Goal: Task Accomplishment & Management: Use online tool/utility

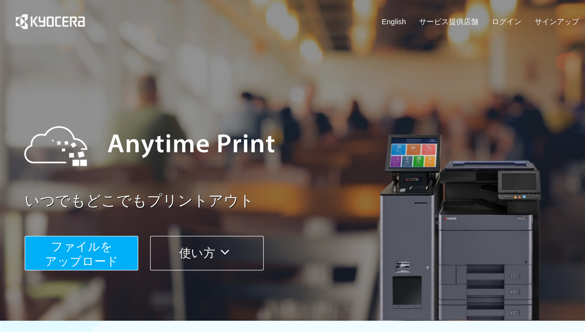
click at [117, 242] on button "ファイルを ​​アップロード" at bounding box center [81, 253] width 113 height 35
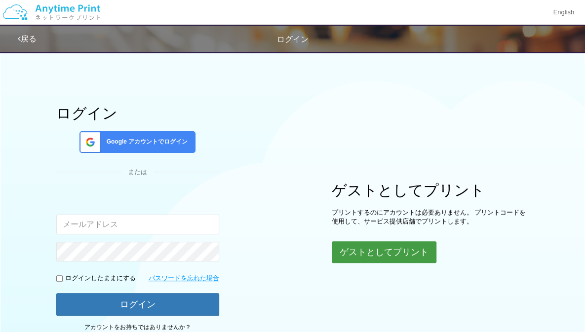
click at [387, 247] on button "ゲストとしてプリント" at bounding box center [384, 252] width 105 height 22
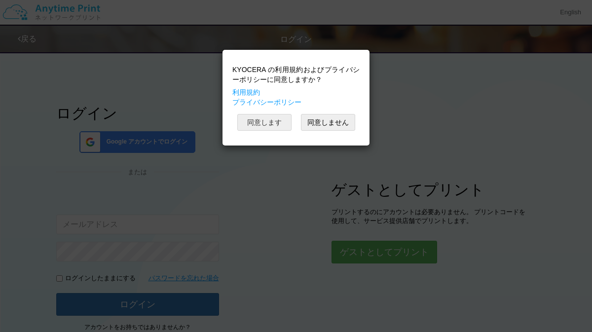
click at [268, 121] on button "同意します" at bounding box center [264, 122] width 54 height 17
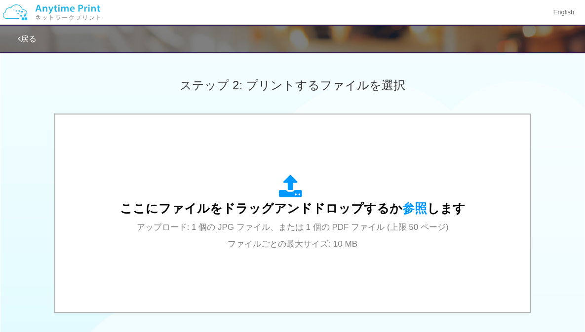
scroll to position [264, 0]
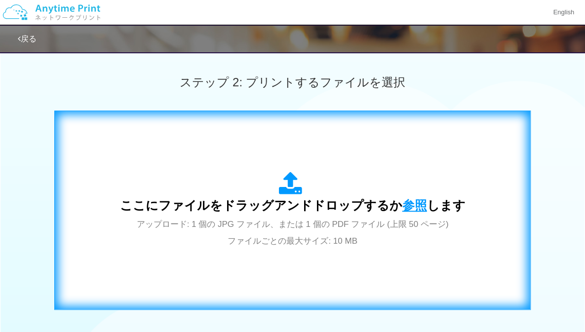
click at [411, 204] on span "参照" at bounding box center [414, 205] width 25 height 14
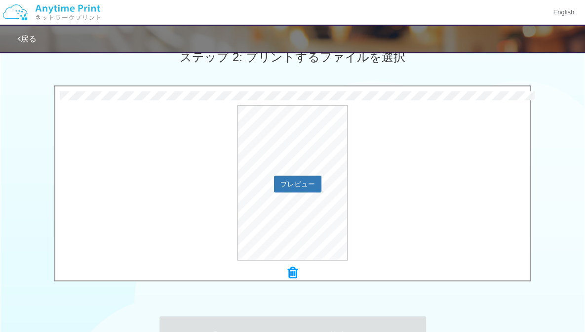
scroll to position [300, 0]
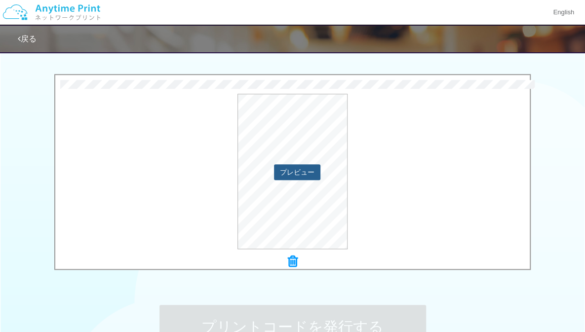
click at [309, 171] on button "プレビュー" at bounding box center [297, 172] width 46 height 16
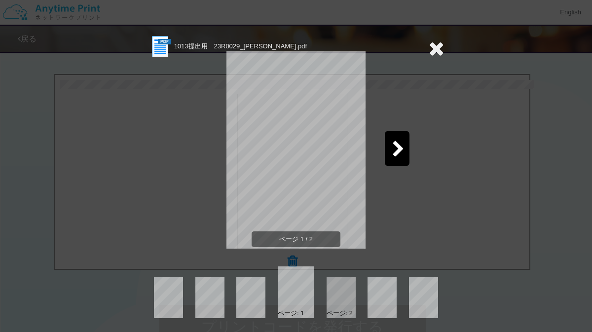
click at [392, 154] on icon at bounding box center [398, 149] width 12 height 17
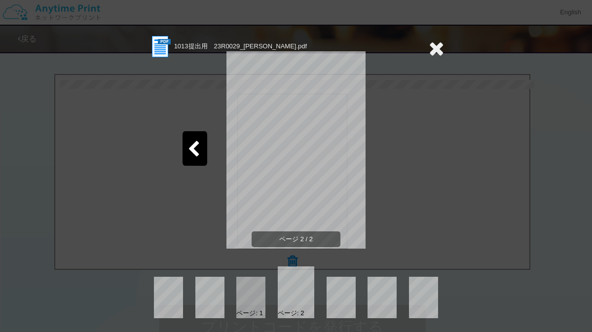
click at [429, 50] on icon at bounding box center [436, 48] width 15 height 20
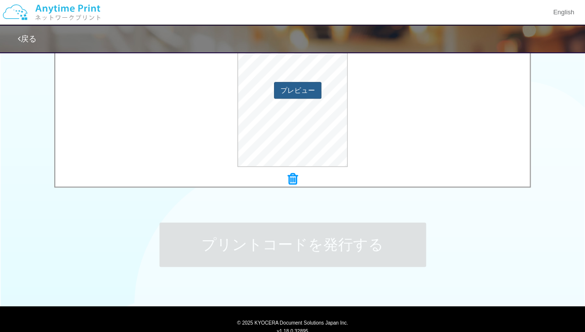
scroll to position [382, 0]
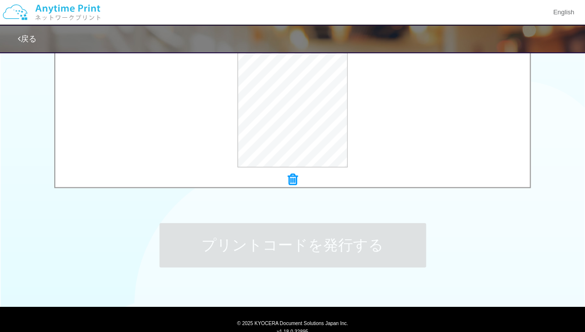
click at [293, 175] on icon at bounding box center [293, 179] width 10 height 13
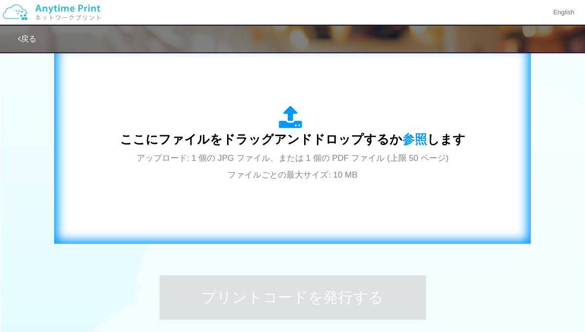
scroll to position [328, 0]
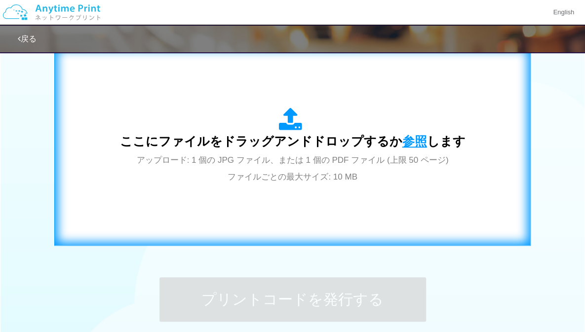
click at [411, 139] on span "参照" at bounding box center [414, 141] width 25 height 14
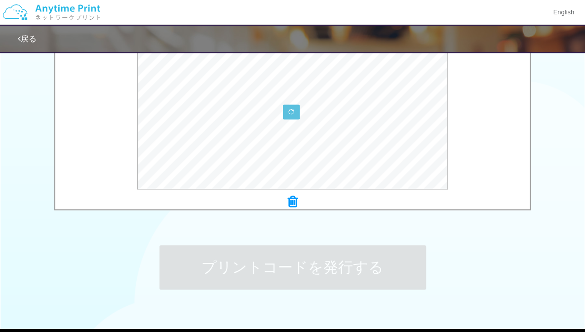
scroll to position [361, 0]
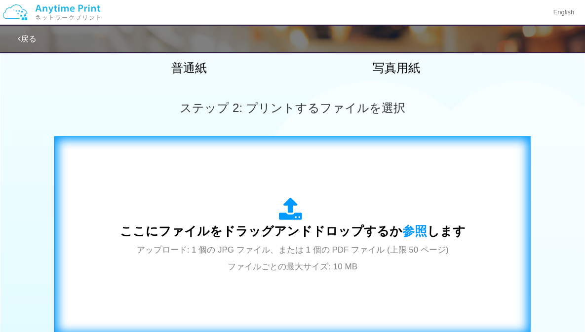
scroll to position [239, 0]
click at [407, 227] on span "参照" at bounding box center [414, 230] width 25 height 14
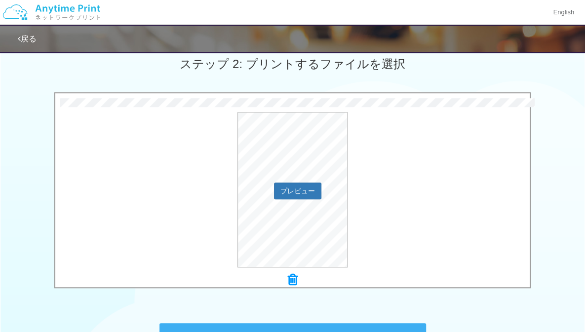
scroll to position [286, 0]
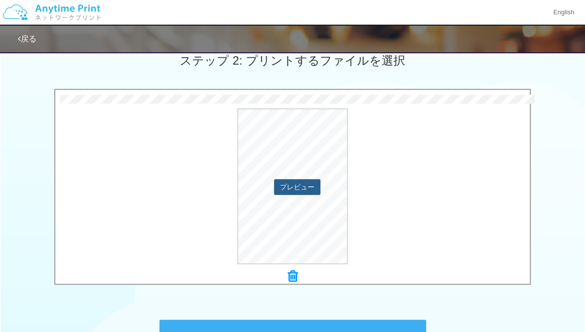
click at [309, 181] on button "プレビュー" at bounding box center [297, 187] width 46 height 16
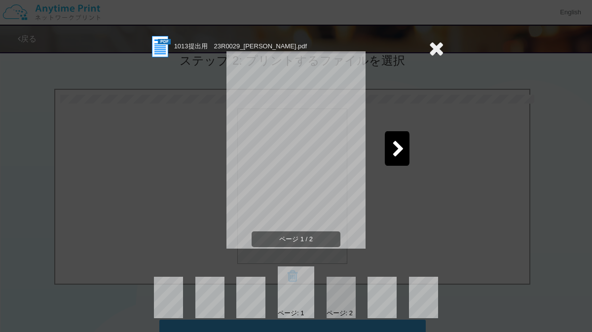
click at [429, 56] on icon at bounding box center [436, 48] width 15 height 20
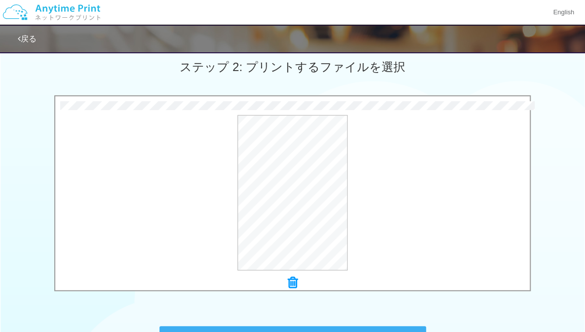
scroll to position [279, 0]
click at [307, 190] on button "プレビュー" at bounding box center [297, 194] width 46 height 16
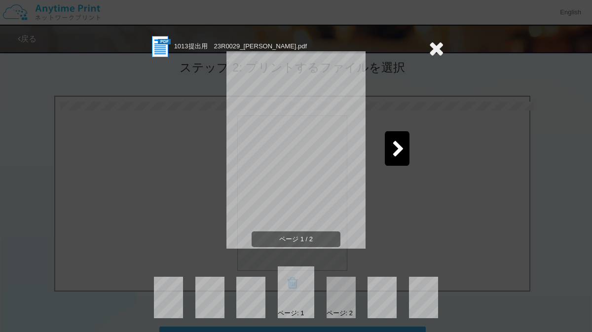
click at [392, 157] on icon at bounding box center [398, 149] width 12 height 17
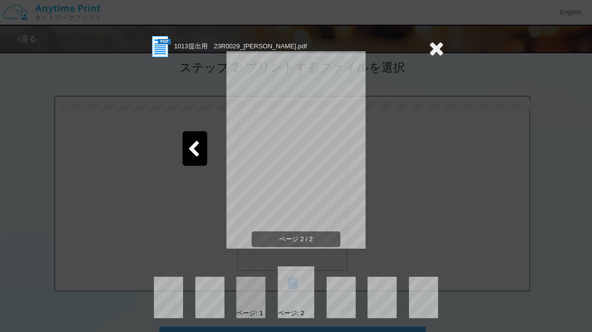
click at [429, 47] on icon at bounding box center [436, 48] width 15 height 20
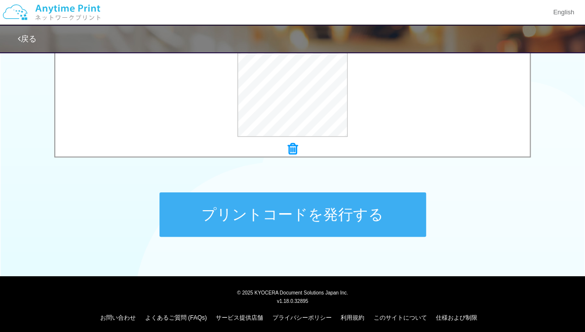
scroll to position [415, 0]
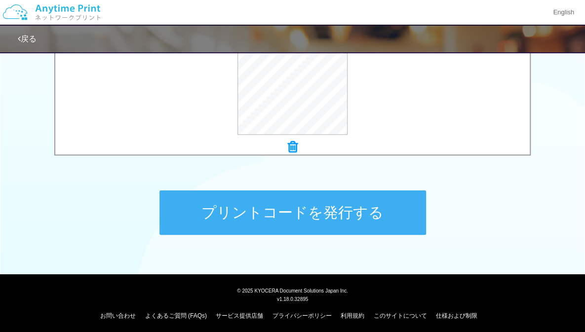
click at [394, 207] on button "プリントコードを発行する" at bounding box center [292, 212] width 266 height 44
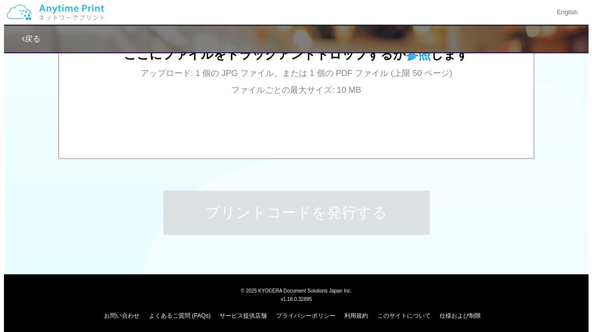
scroll to position [0, 0]
